Goal: Feedback & Contribution: Contribute content

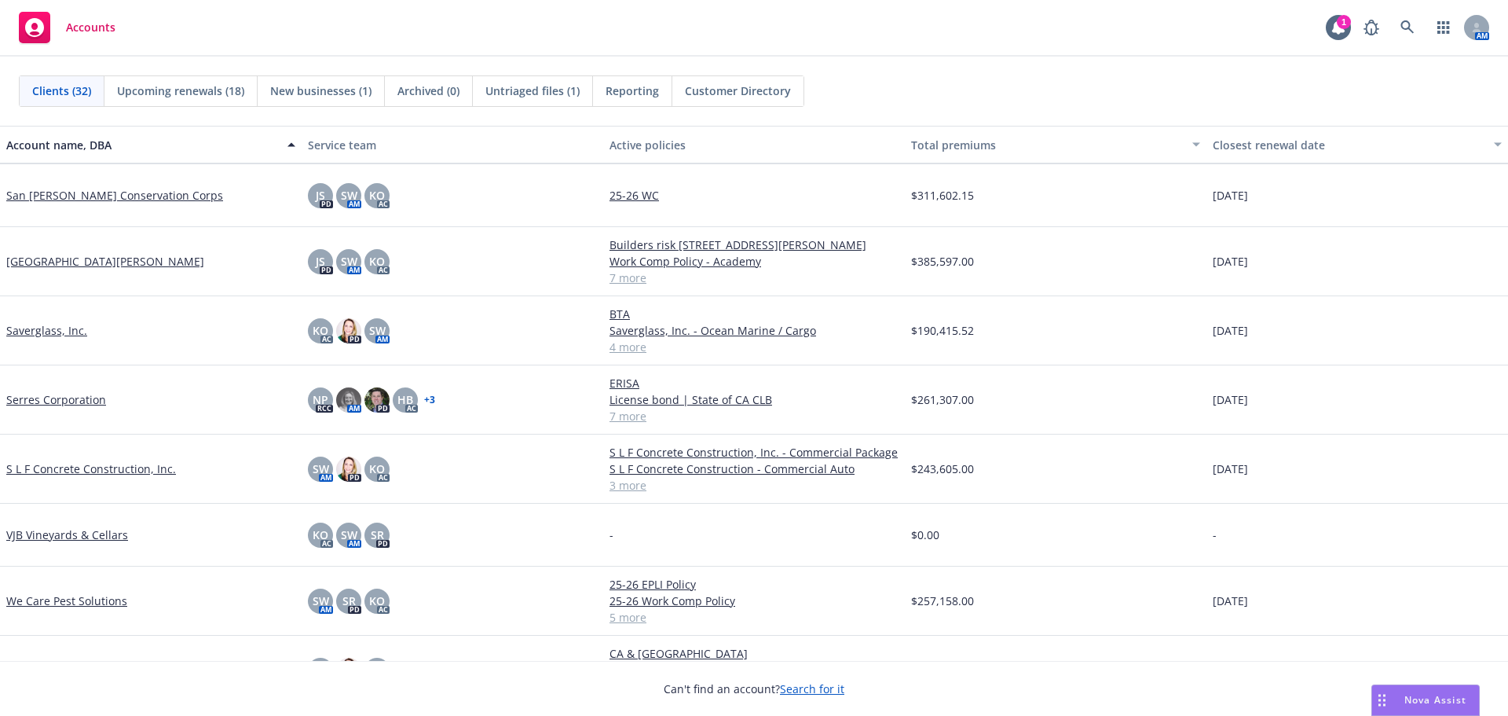
scroll to position [1558, 0]
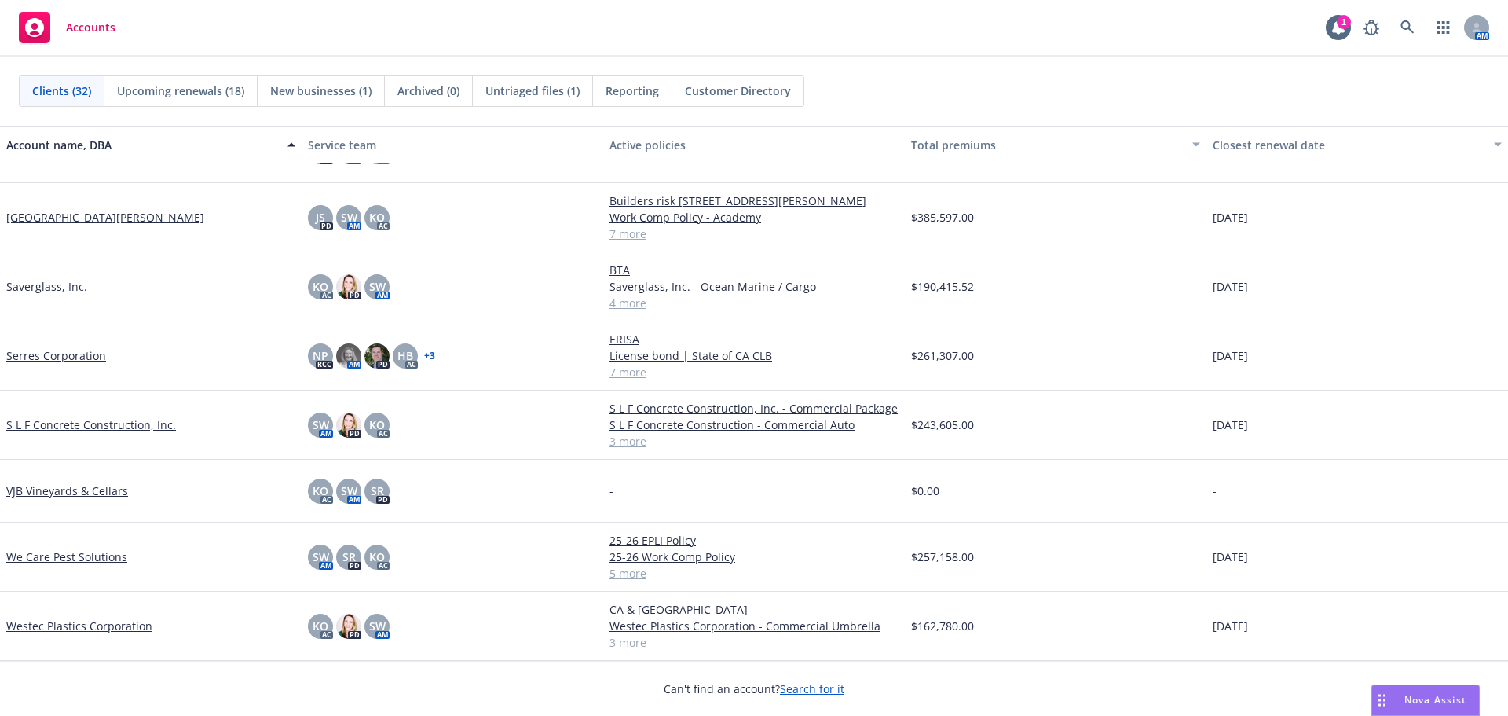
click at [52, 491] on link "VJB Vineyards & Cellars" at bounding box center [67, 490] width 122 height 16
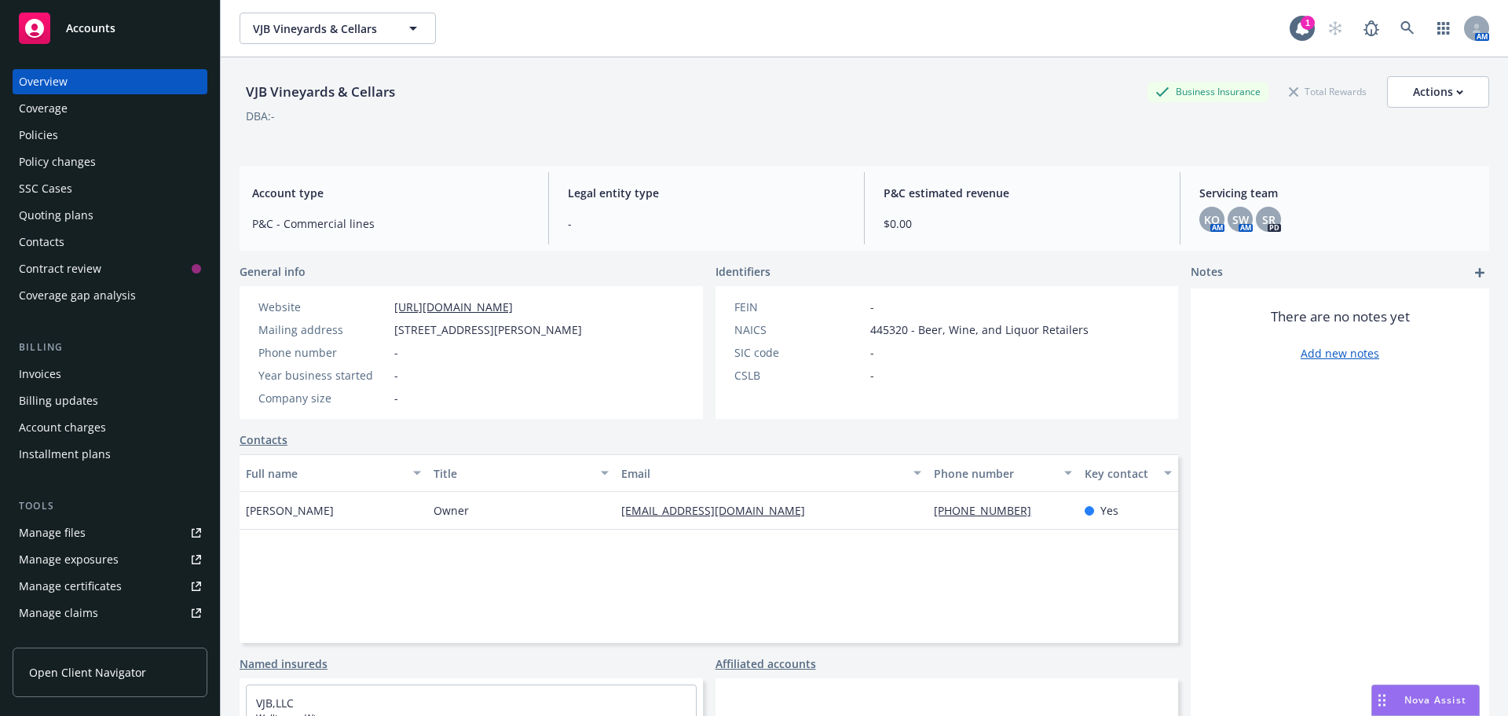
click at [42, 220] on div "Quoting plans" at bounding box center [56, 215] width 75 height 25
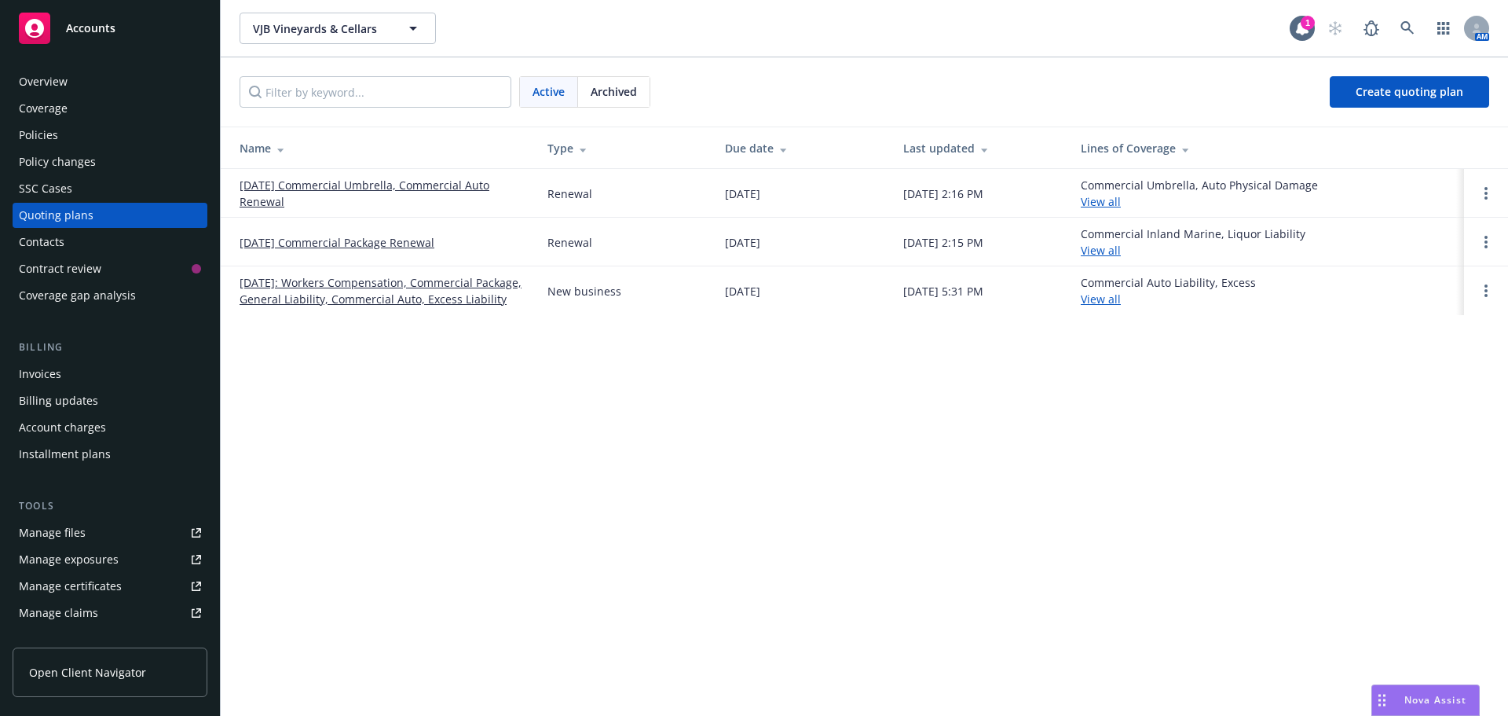
click at [327, 180] on link "[DATE] Commercial Umbrella, Commercial Auto Renewal" at bounding box center [381, 193] width 283 height 33
click at [287, 240] on link "[DATE] Commercial Package Renewal" at bounding box center [337, 242] width 195 height 16
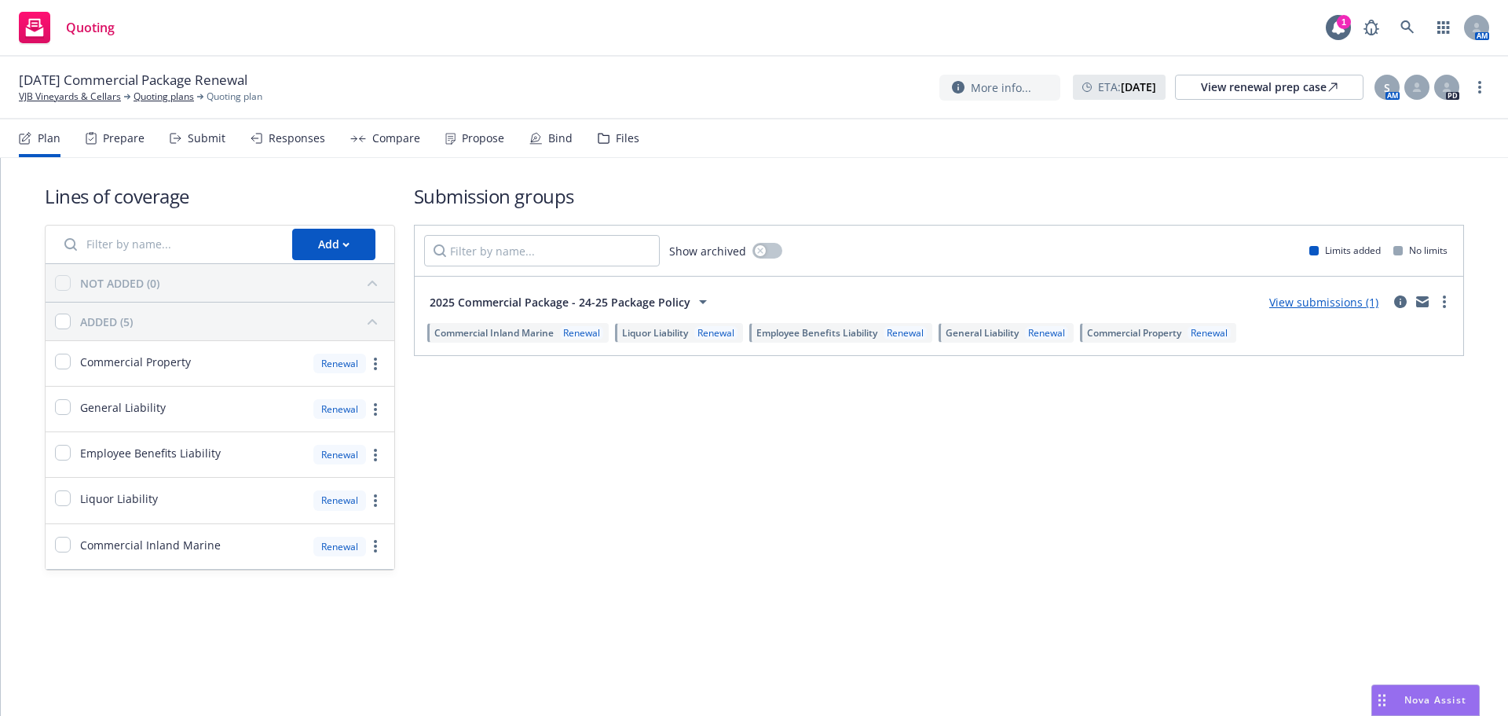
click at [621, 132] on div "Files" at bounding box center [628, 138] width 24 height 13
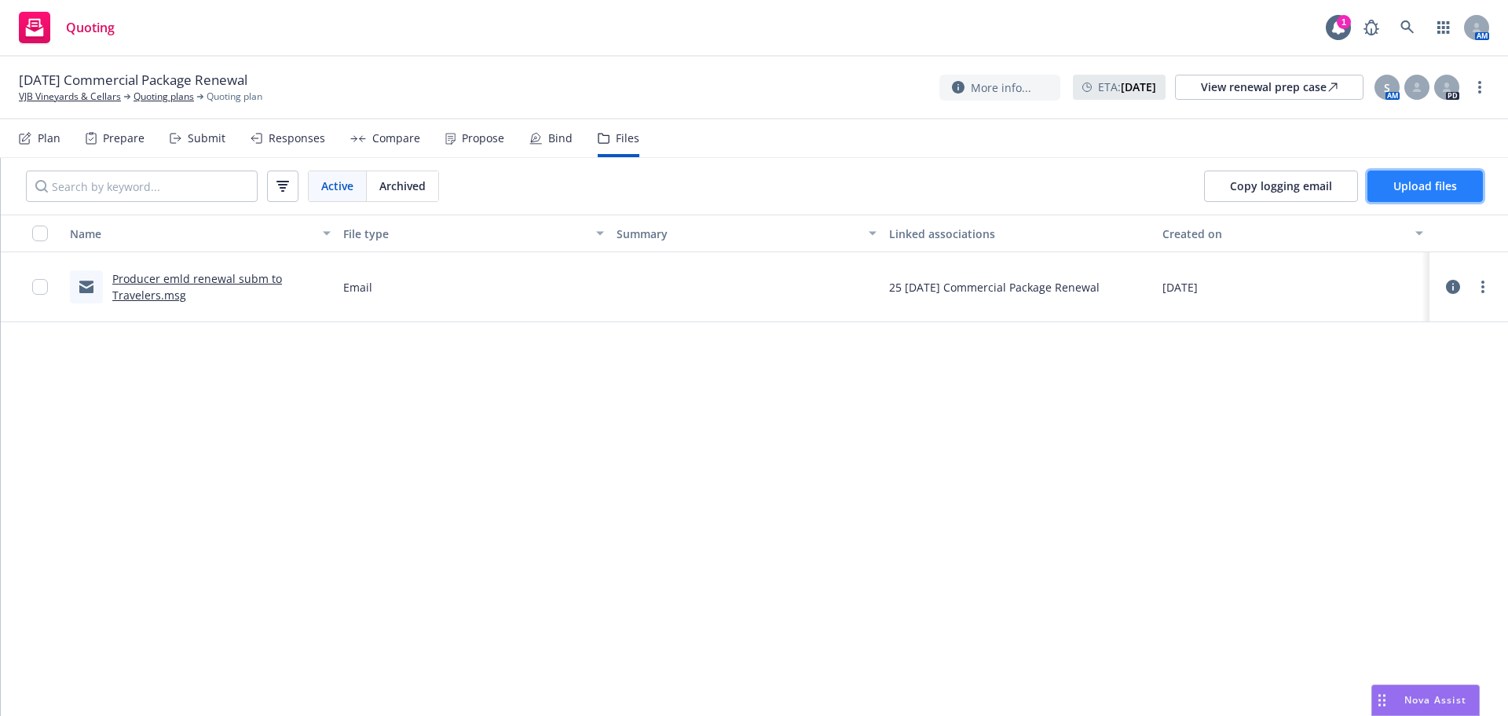
click at [1419, 199] on button "Upload files" at bounding box center [1425, 185] width 115 height 31
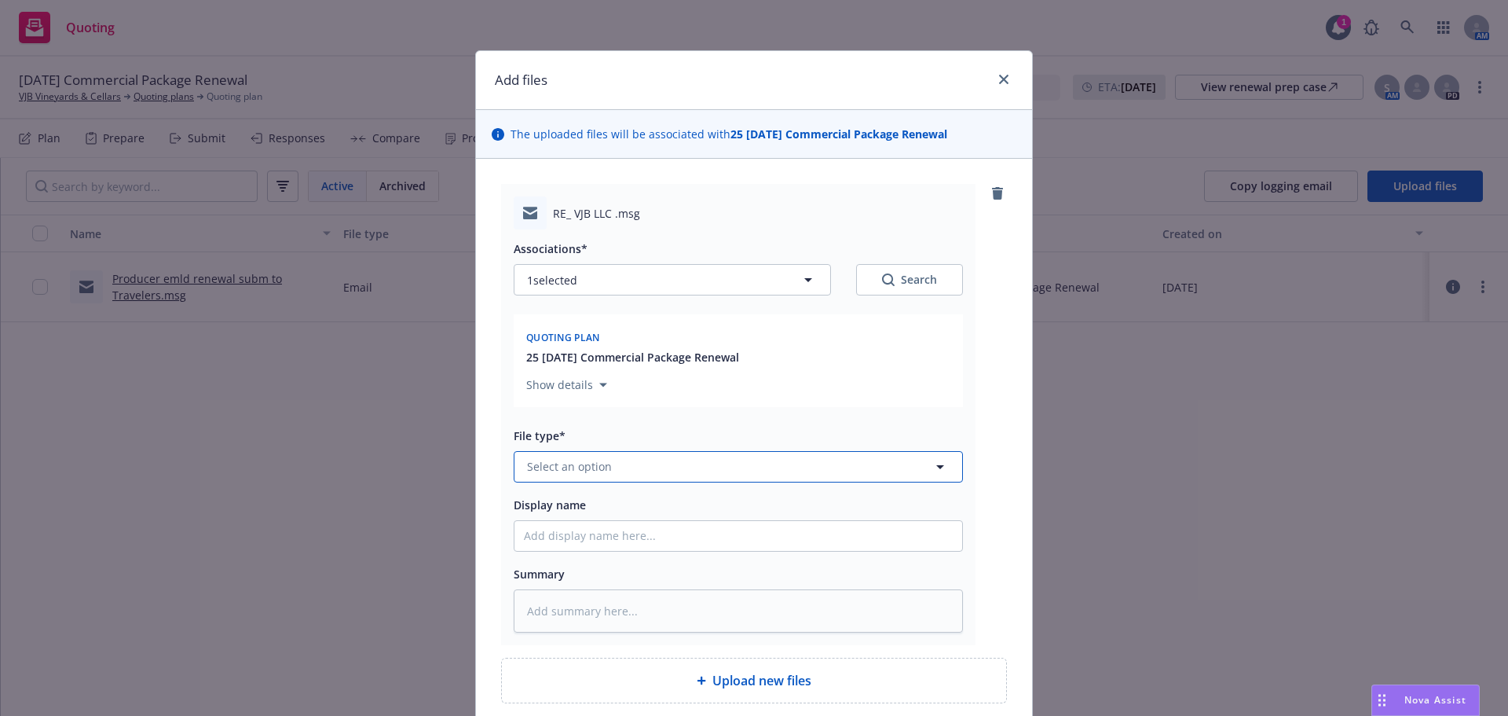
click at [635, 458] on button "Select an option" at bounding box center [738, 466] width 449 height 31
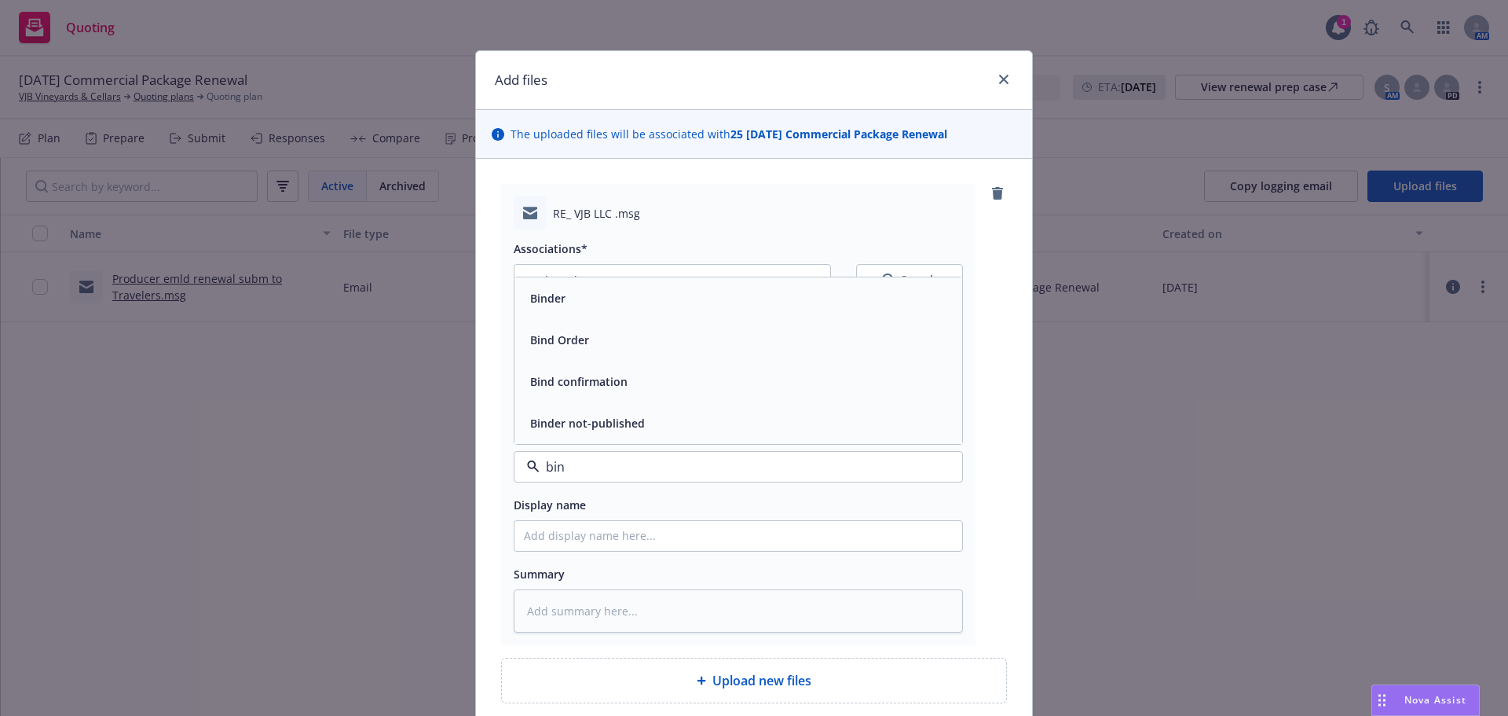
type input "bind"
click at [613, 355] on div "Bind Order" at bounding box center [738, 340] width 448 height 42
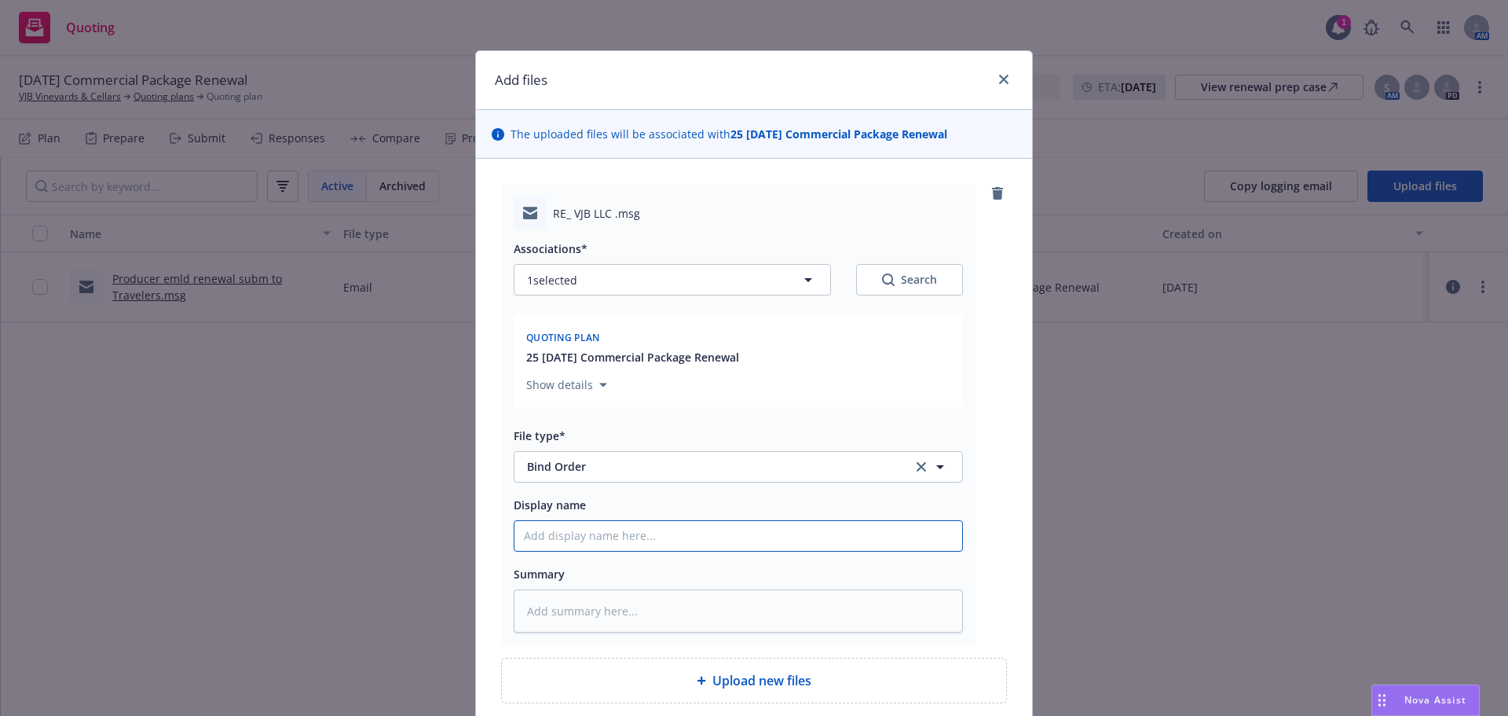
click at [574, 536] on input "Display name" at bounding box center [738, 536] width 448 height 30
type textarea "x"
type input "2"
type textarea "x"
type input "25"
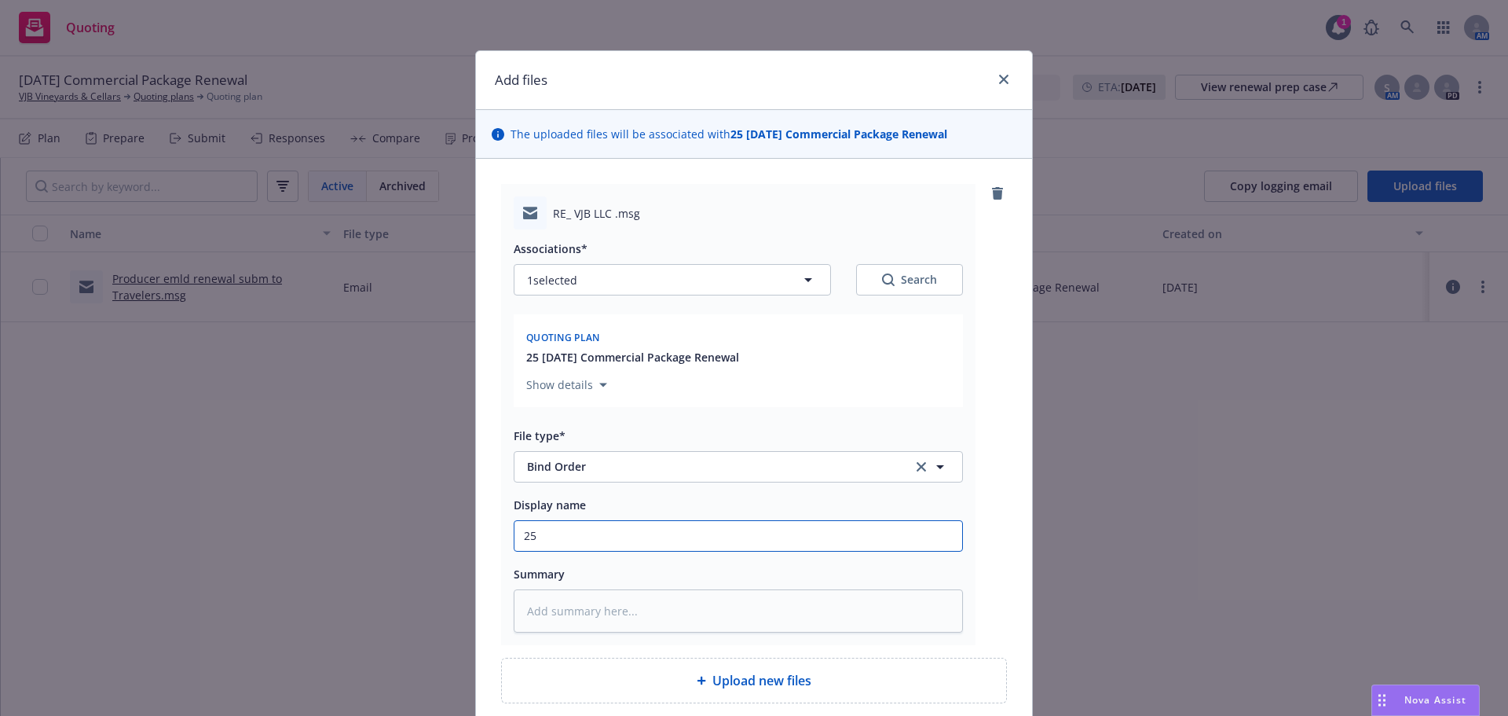
type textarea "x"
type input "252"
type textarea "x"
type input "25"
type textarea "x"
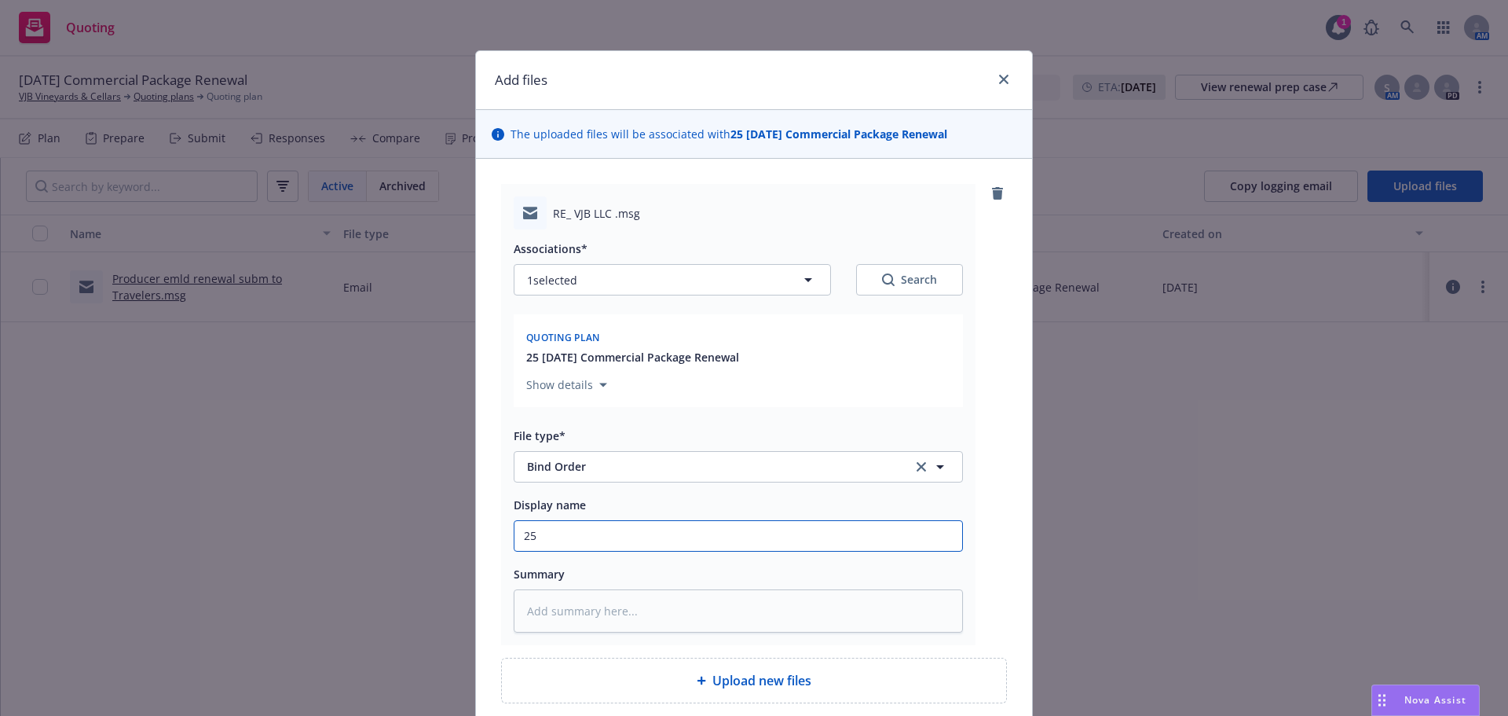
type input "25-"
type textarea "x"
type input "25-2"
type textarea "x"
type input "25-26"
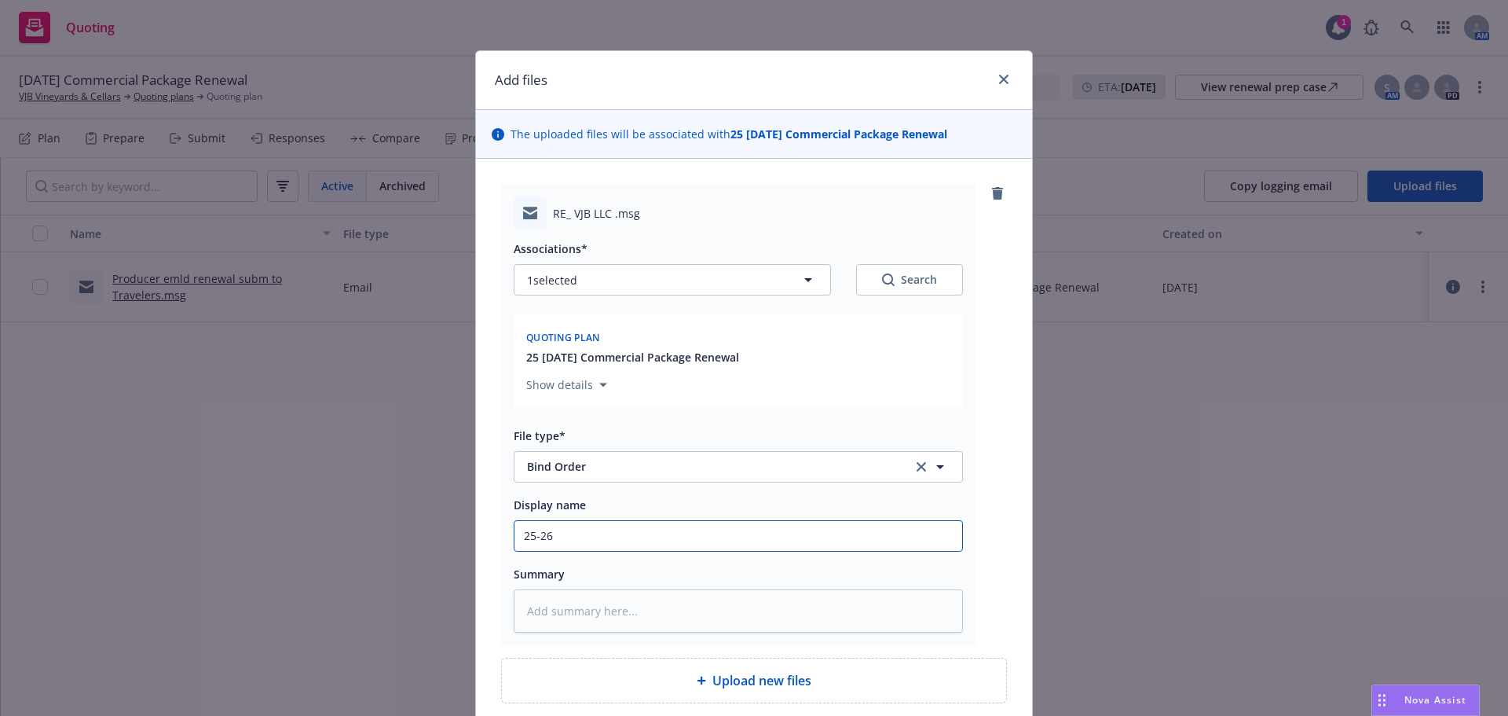
type textarea "x"
type input "25-26"
type textarea "x"
type input "25-26 B"
type textarea "x"
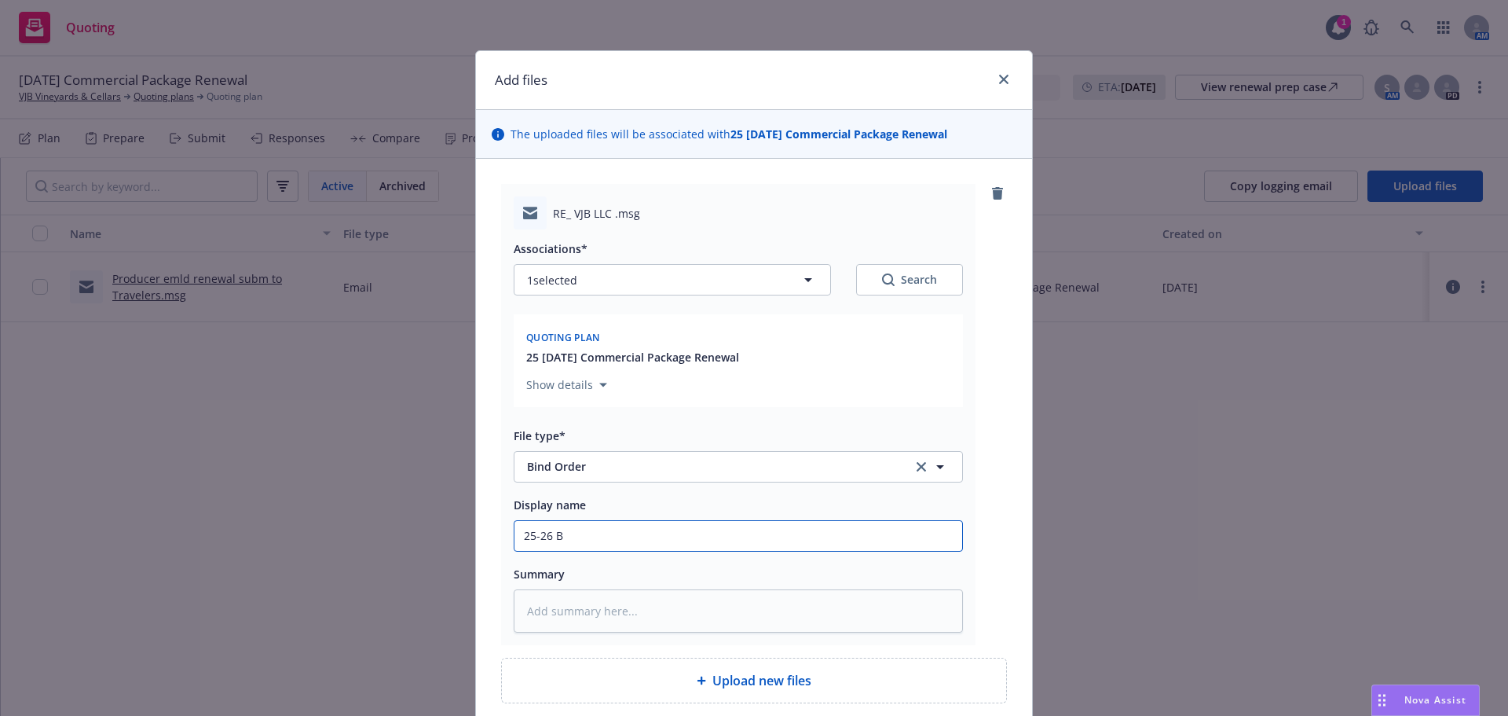
type input "25-26 Bi"
type textarea "x"
type input "25-26 Bin"
type textarea "x"
type input "25-26 Bind"
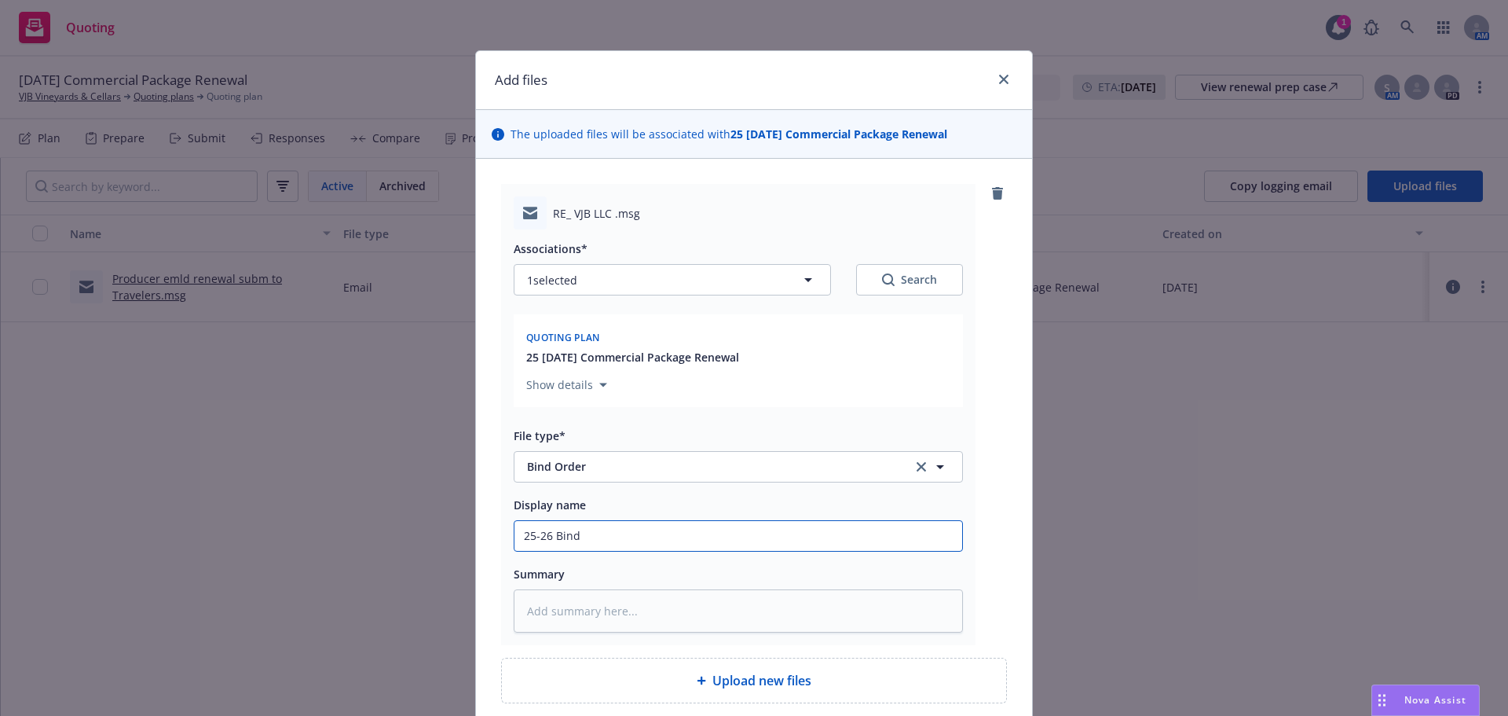
type textarea "x"
type input "25-26 Bind"
type textarea "x"
type input "25-26 Bind R"
type textarea "x"
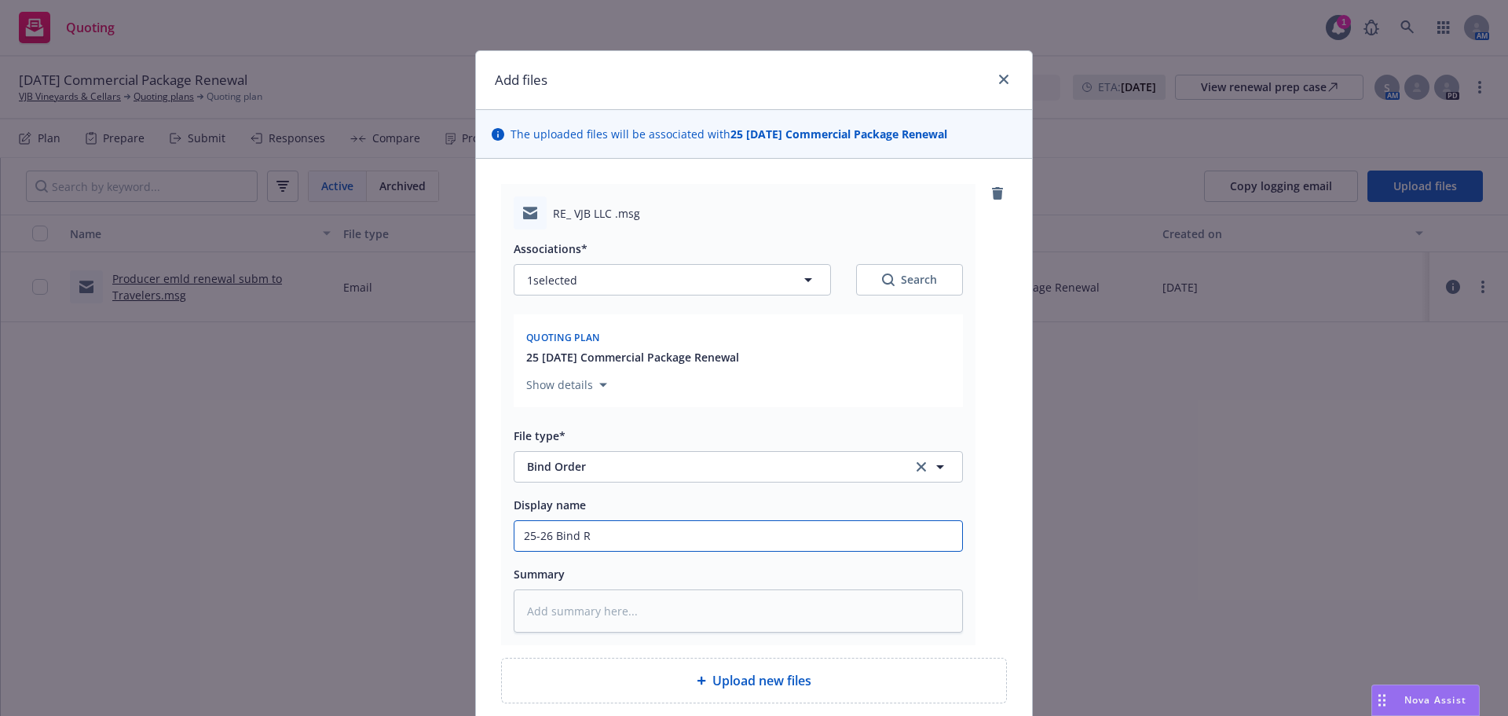
type input "25-26 Bind Re"
type textarea "x"
type input "25-26 Bind Reu"
type textarea "x"
type input "25-26 Bind Reuq"
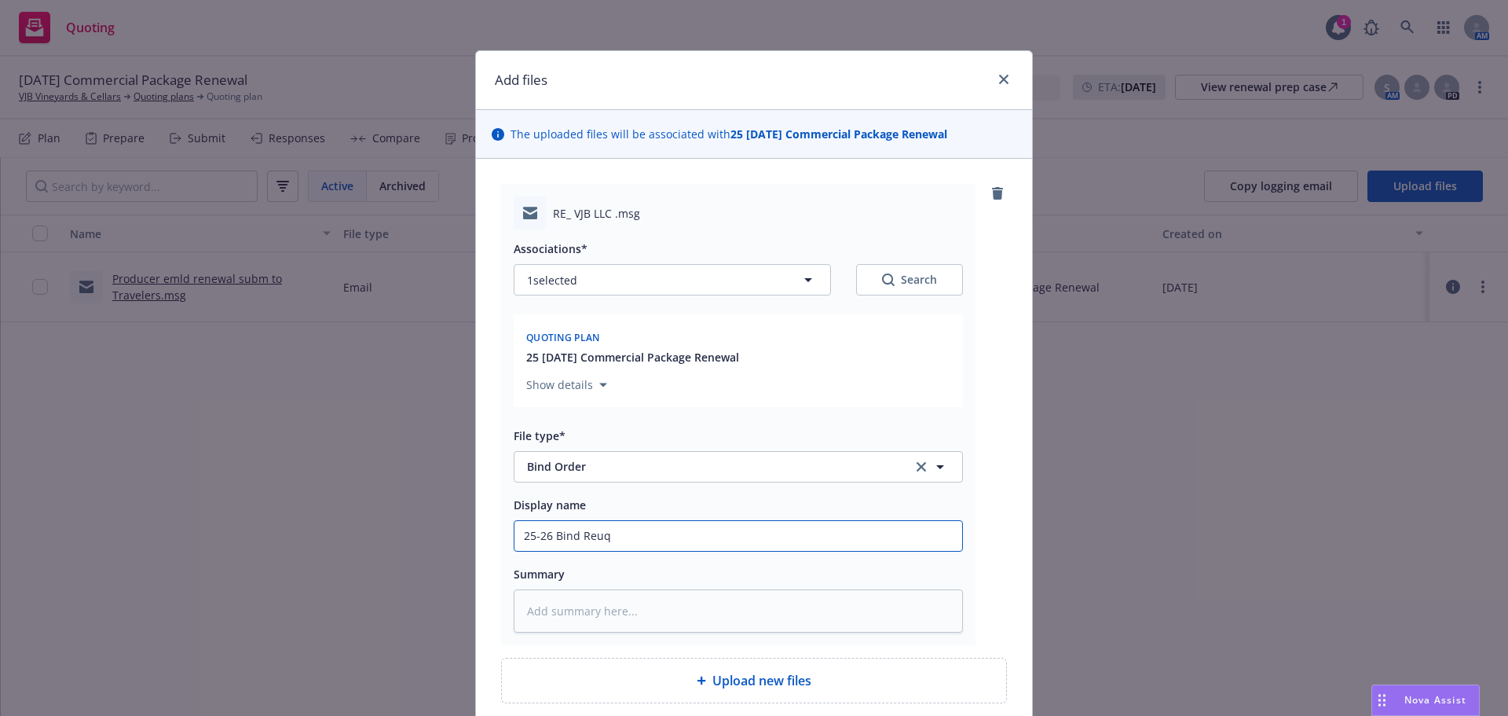
type textarea "x"
type input "25-26 Bind Reu"
type textarea "x"
type input "25-26 Bind Re"
type textarea "x"
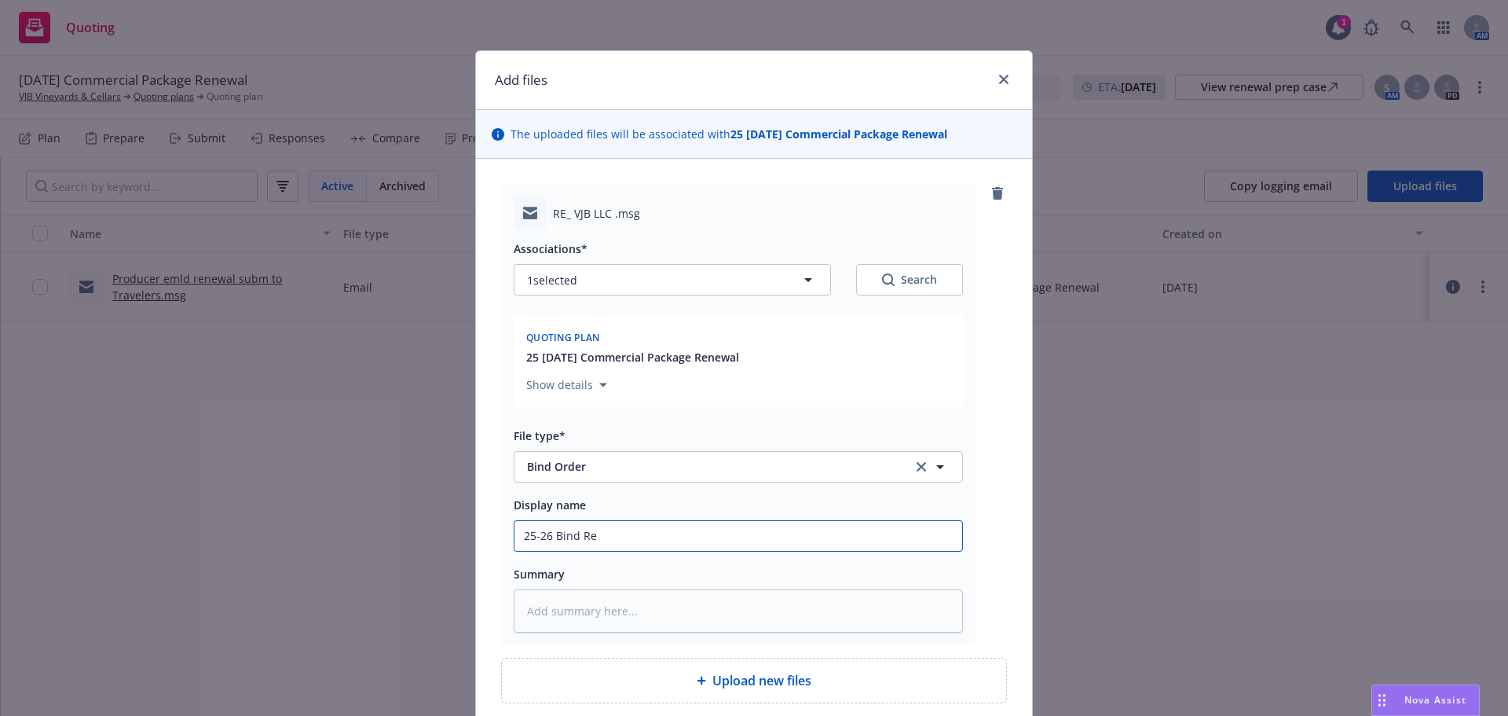
type input "25-26 Bind Req"
type textarea "x"
type input "25-26 Bind Requ"
type textarea "x"
type input "25-26 Bind Reque"
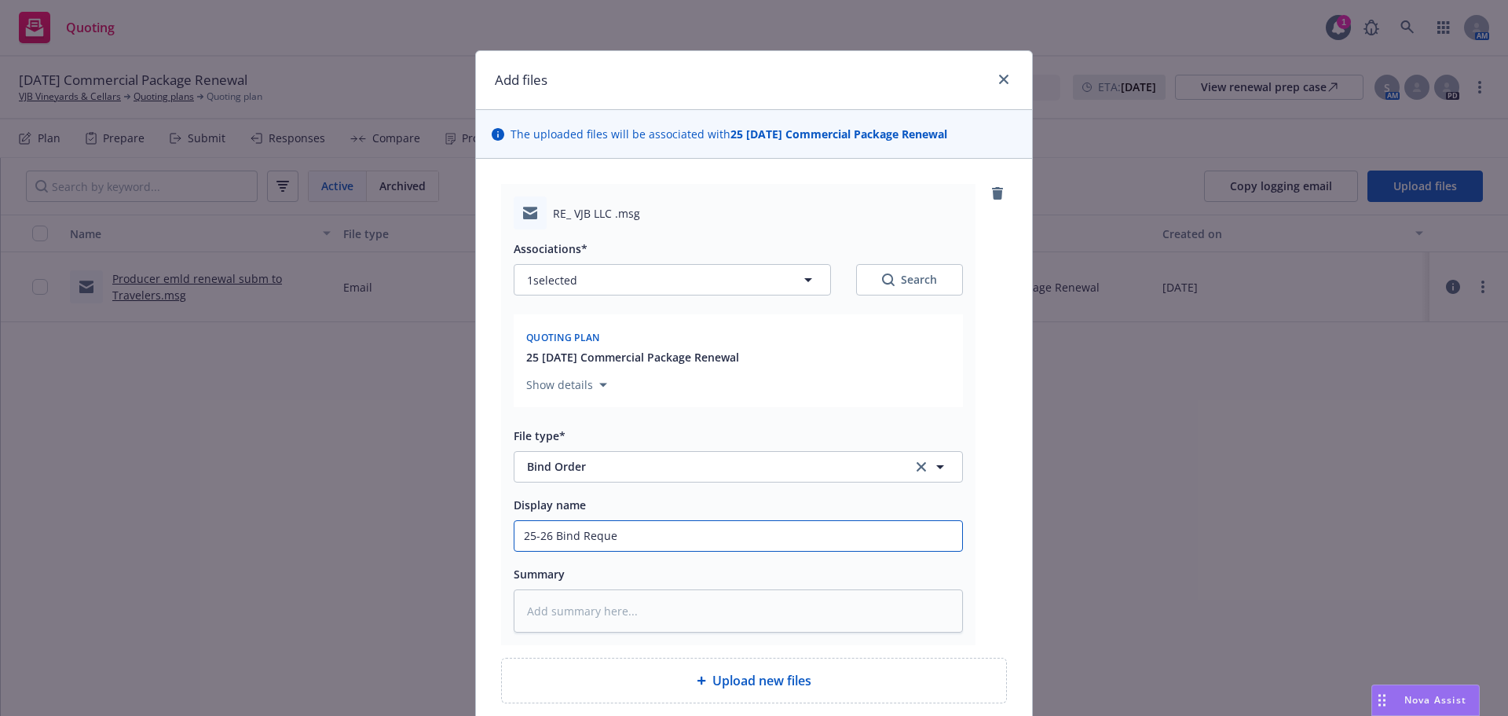
type textarea "x"
type input "25-26 Bind Reques"
type textarea "x"
type input "25-26 Bind Request"
type textarea "x"
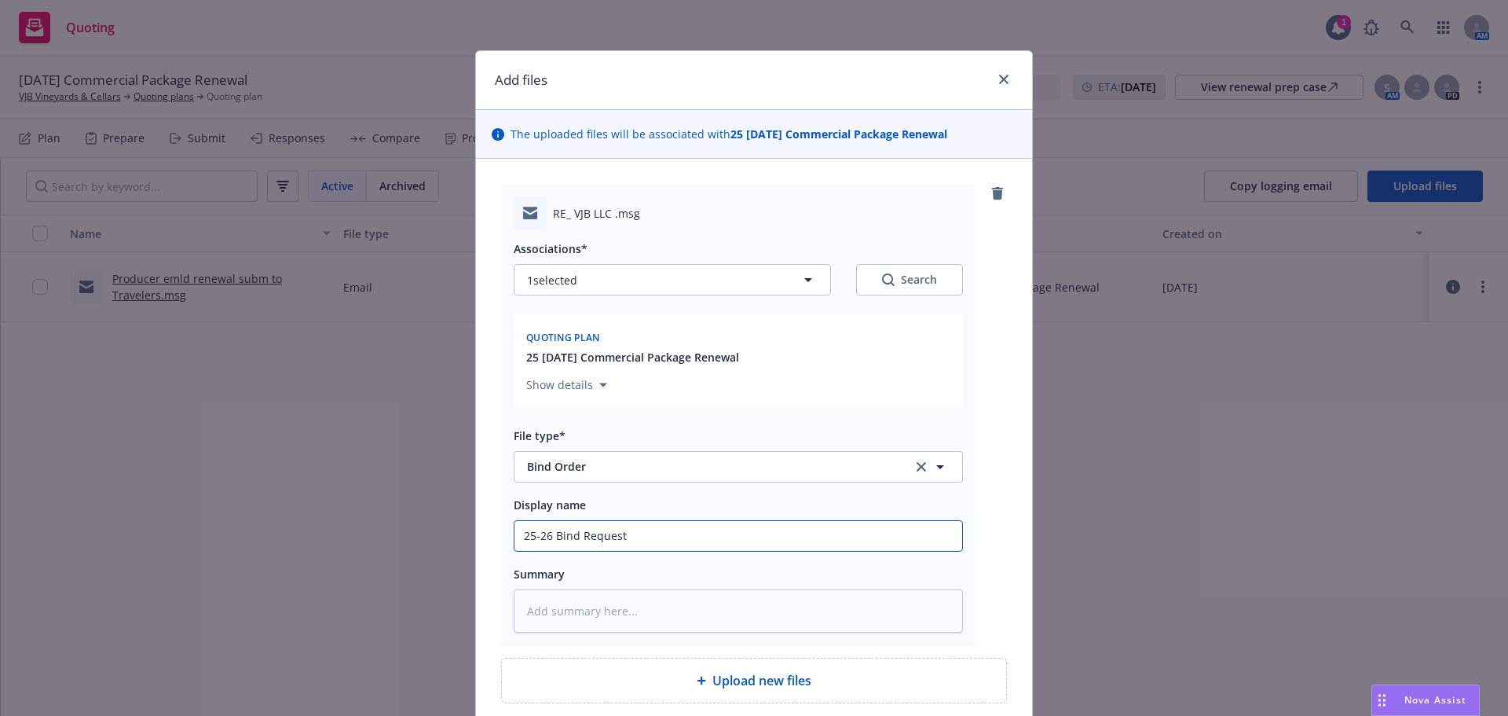
type input "25-26 Bind Request"
type textarea "x"
type input "25-26 Bind Request -"
type textarea "x"
type input "25-26 Bind Request -"
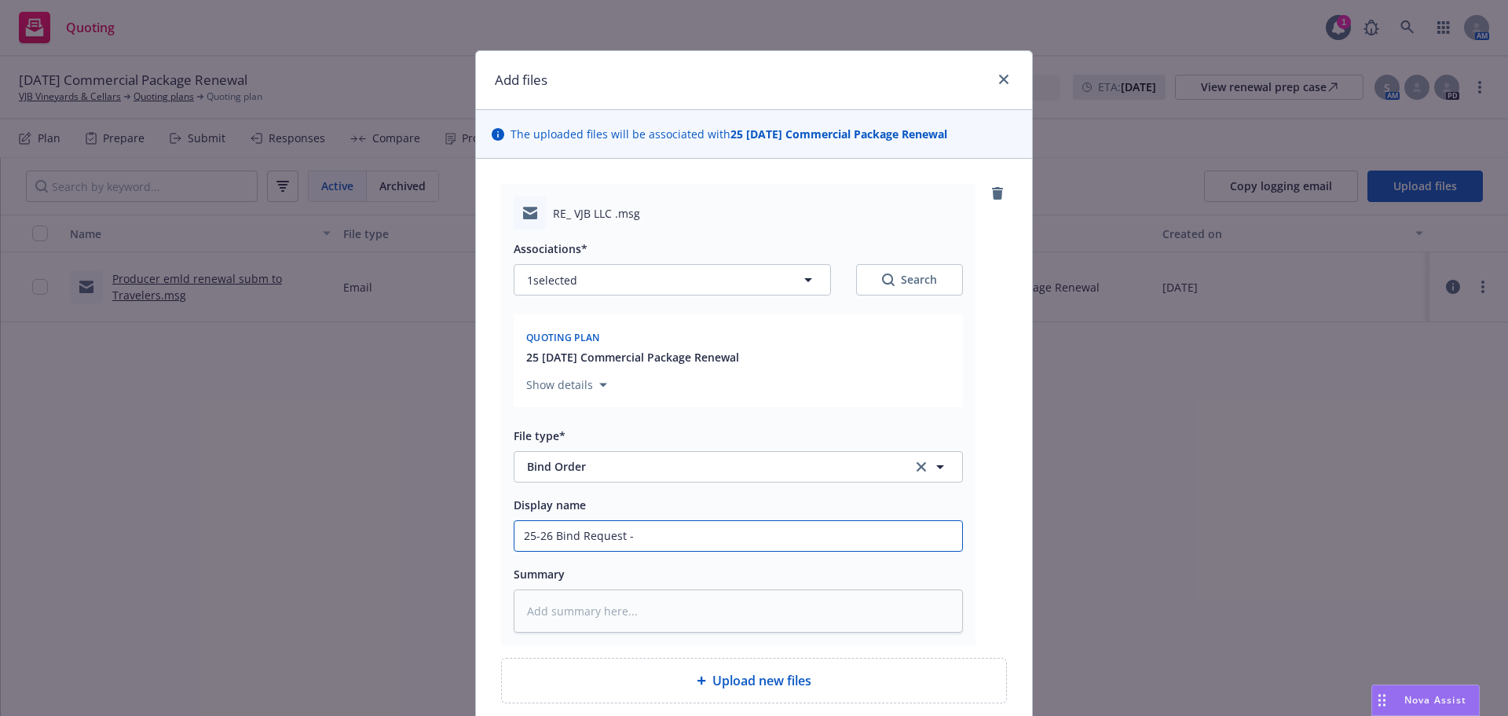
type textarea "x"
type input "25-26 Bind Request - T"
type textarea "x"
type input "25-26 Bind Request - Tr"
type textarea "x"
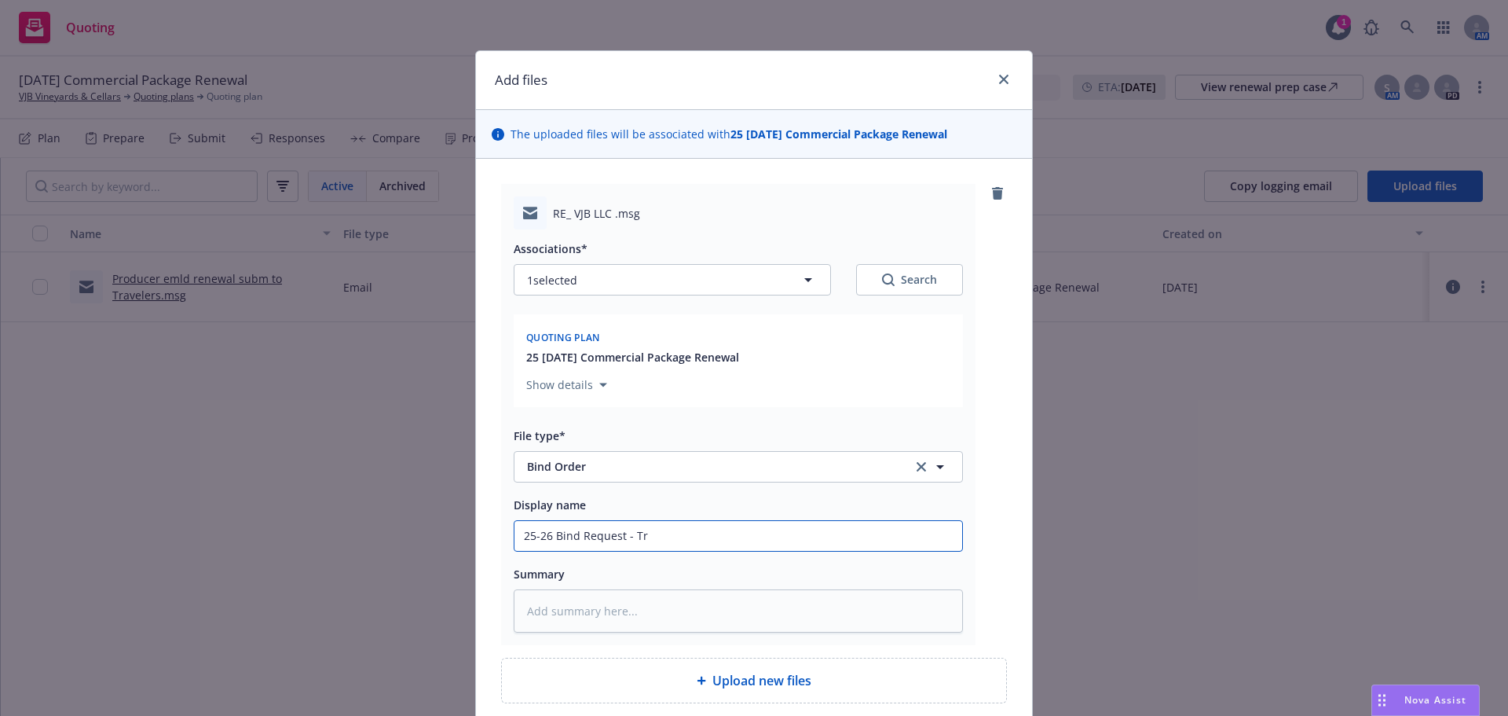
type input "25-26 Bind Request - Tra"
type textarea "x"
type input "25-26 Bind Request - Trav"
type textarea "x"
type input "25-26 Bind Request - Trave"
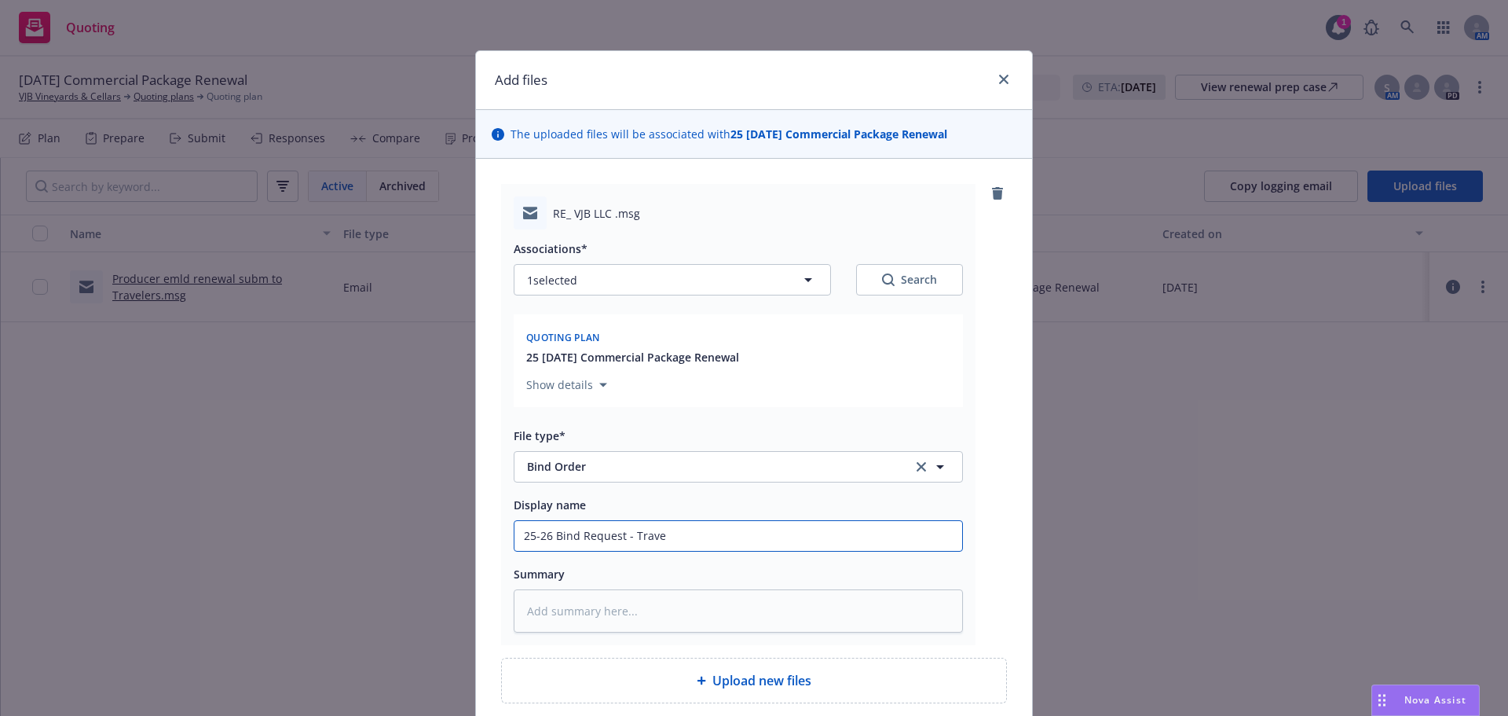
type textarea "x"
type input "25-26 Bind Request - Travel"
type textarea "x"
type input "25-26 Bind Request - Travele"
type textarea "x"
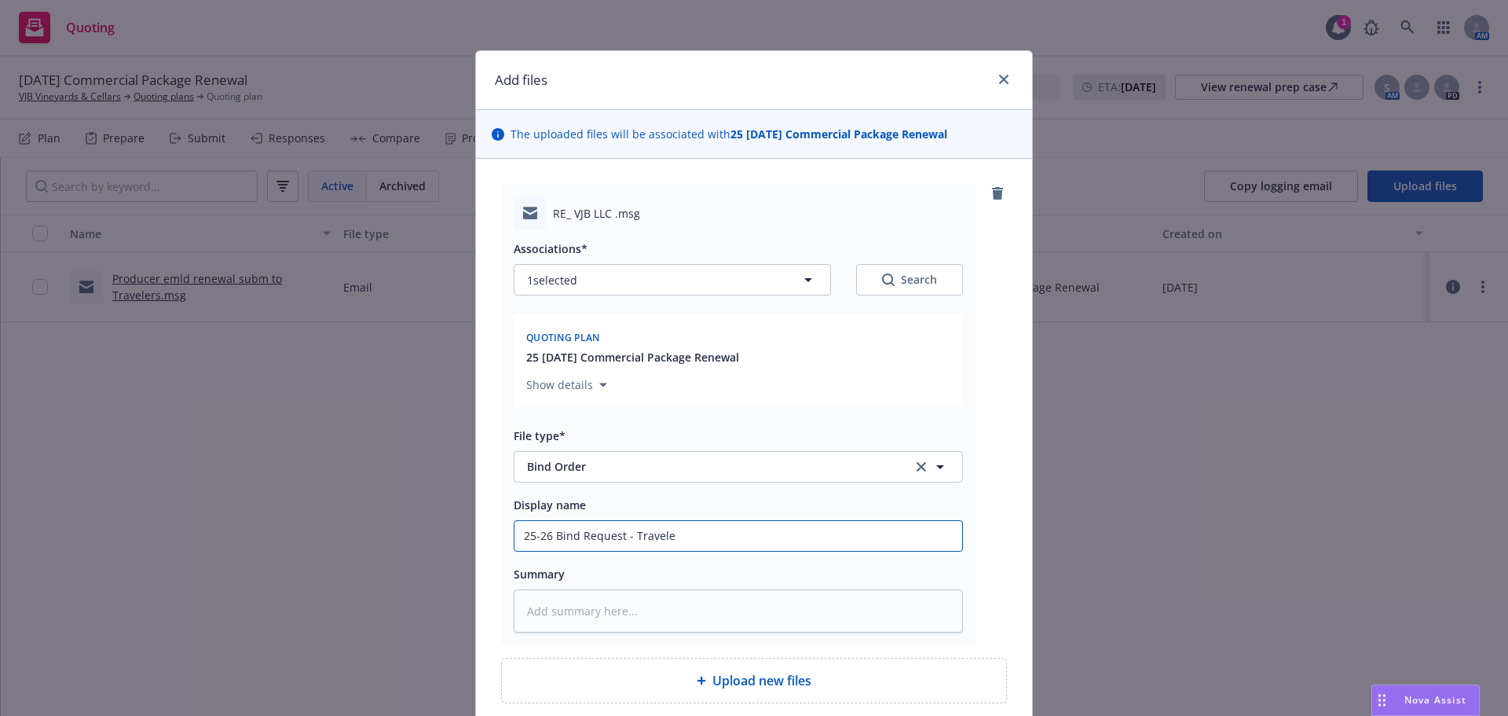
type input "25-26 Bind Request - Traveler"
type textarea "x"
type input "25-26 Bind Request - Travelers"
type textarea "x"
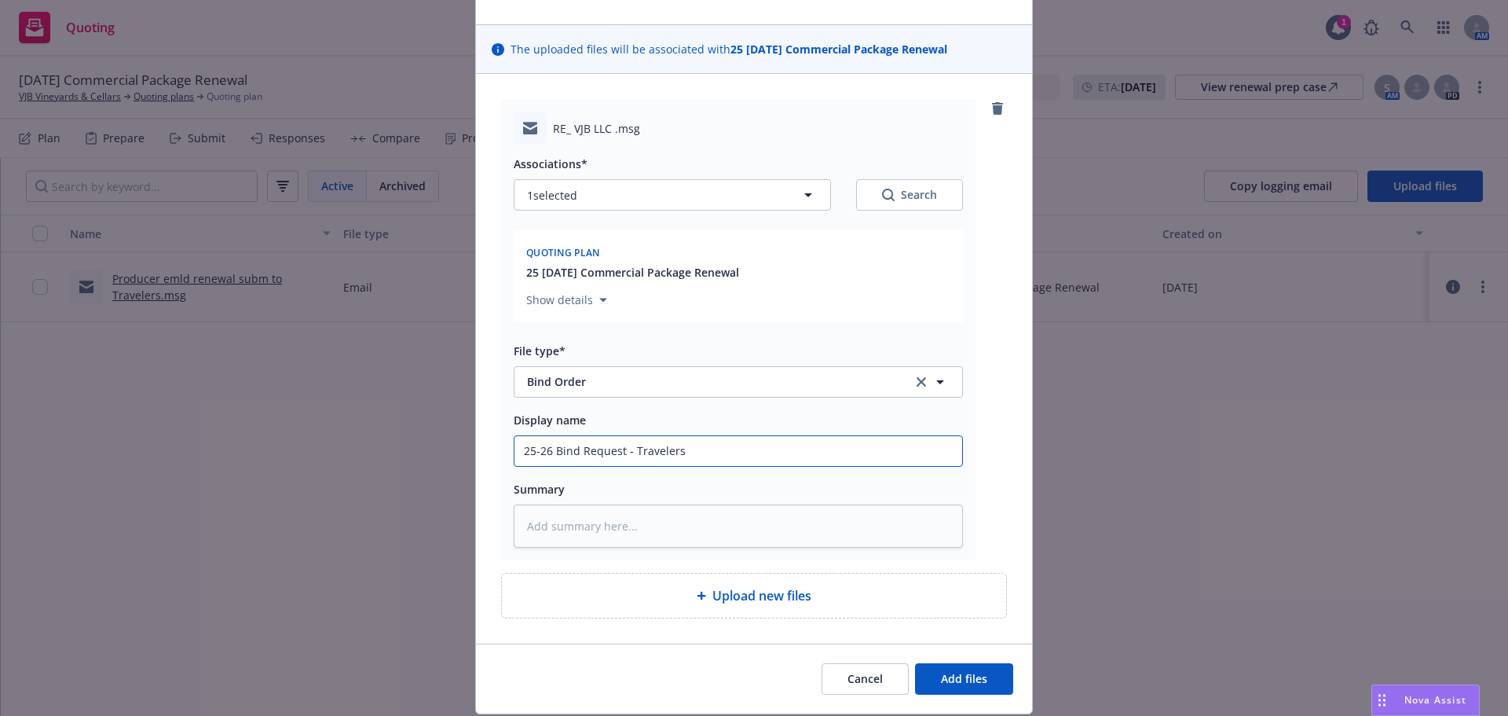
scroll to position [134, 0]
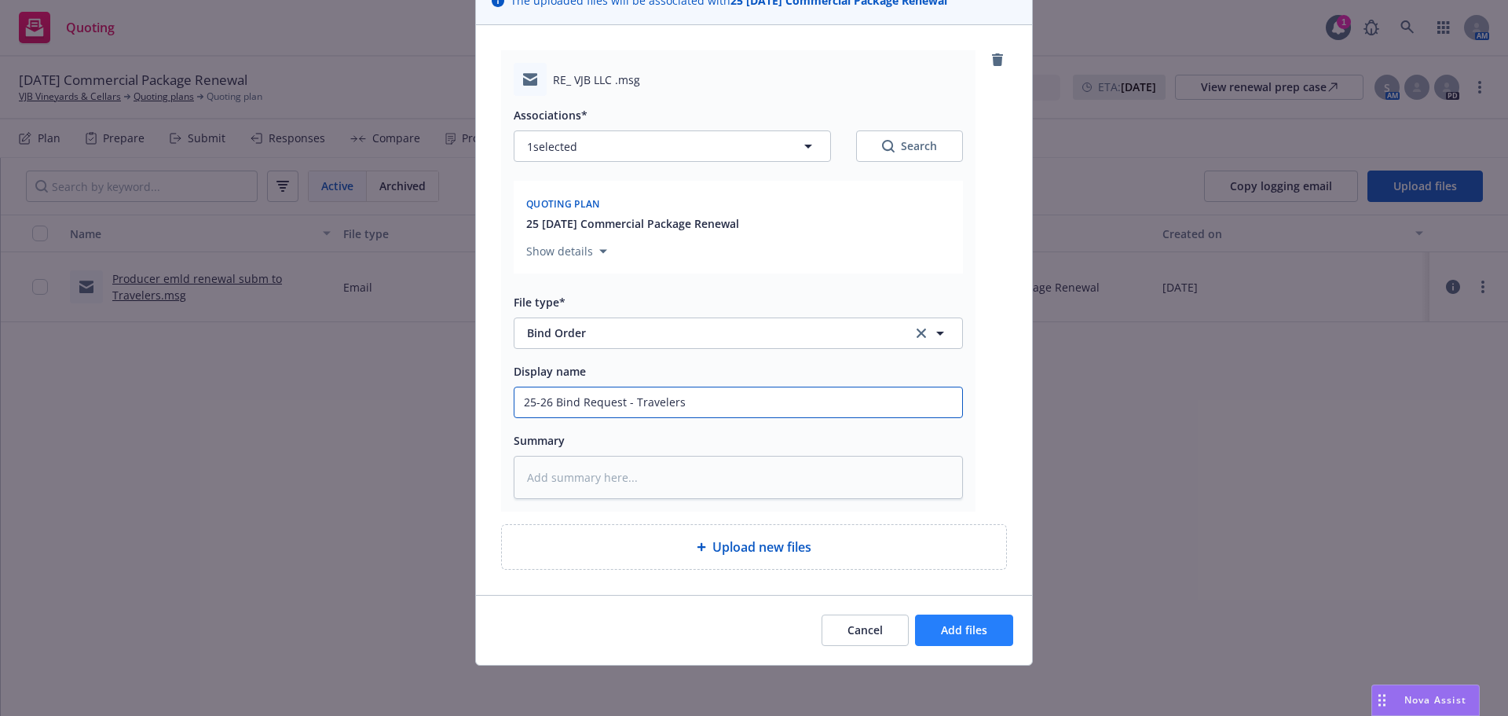
type input "25-26 Bind Request - Travelers"
click at [954, 635] on span "Add files" at bounding box center [964, 629] width 46 height 15
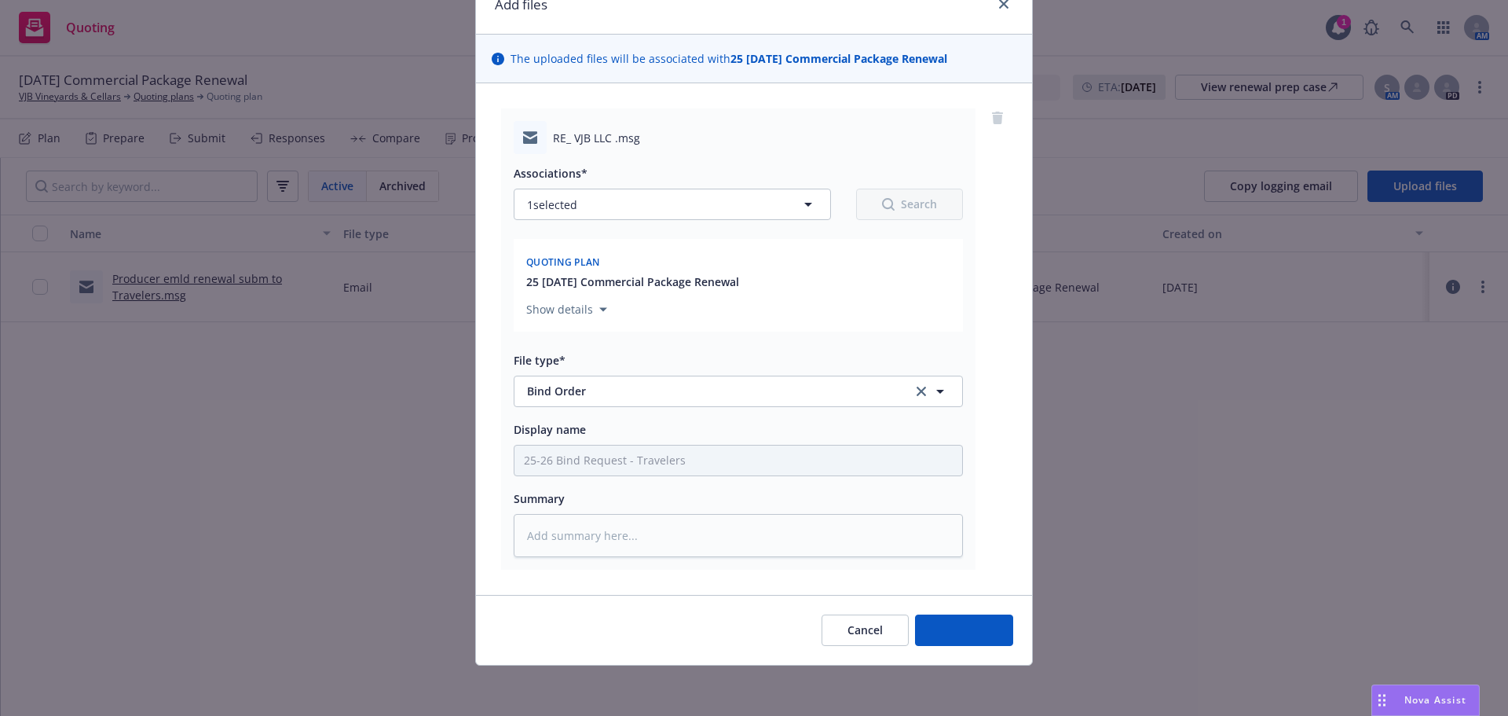
scroll to position [75, 0]
type textarea "x"
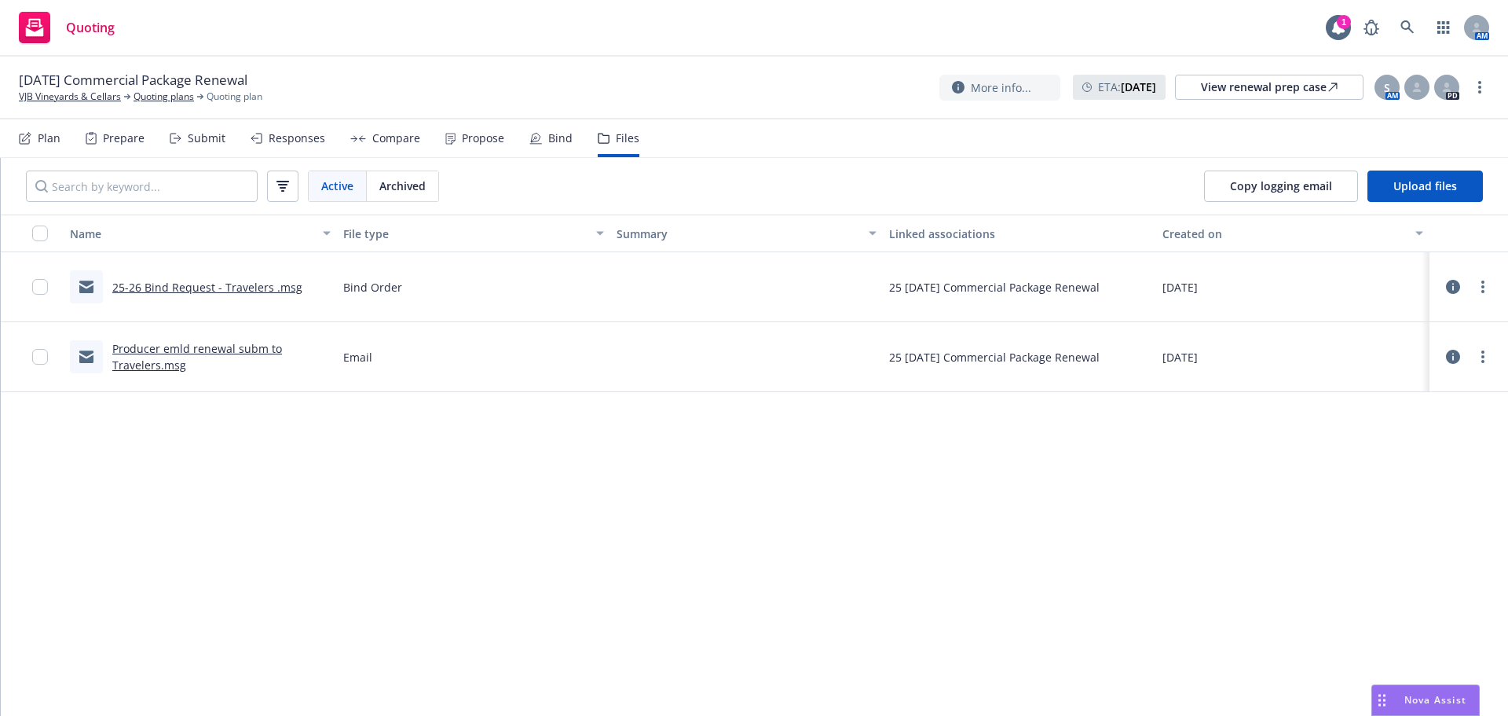
click at [499, 536] on div "Name File type Summary Linked associations Created on 25-26 Bind Request - Trav…" at bounding box center [754, 464] width 1507 height 501
